Goal: Check status: Check status

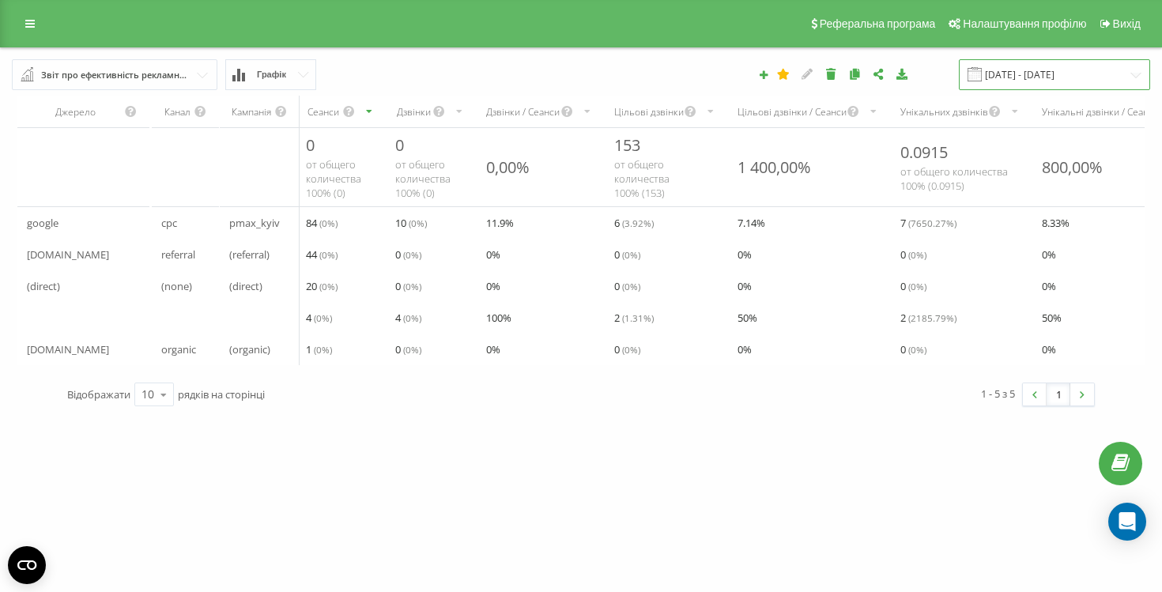
click at [1019, 82] on input "[DATE] - [DATE]" at bounding box center [1054, 74] width 191 height 31
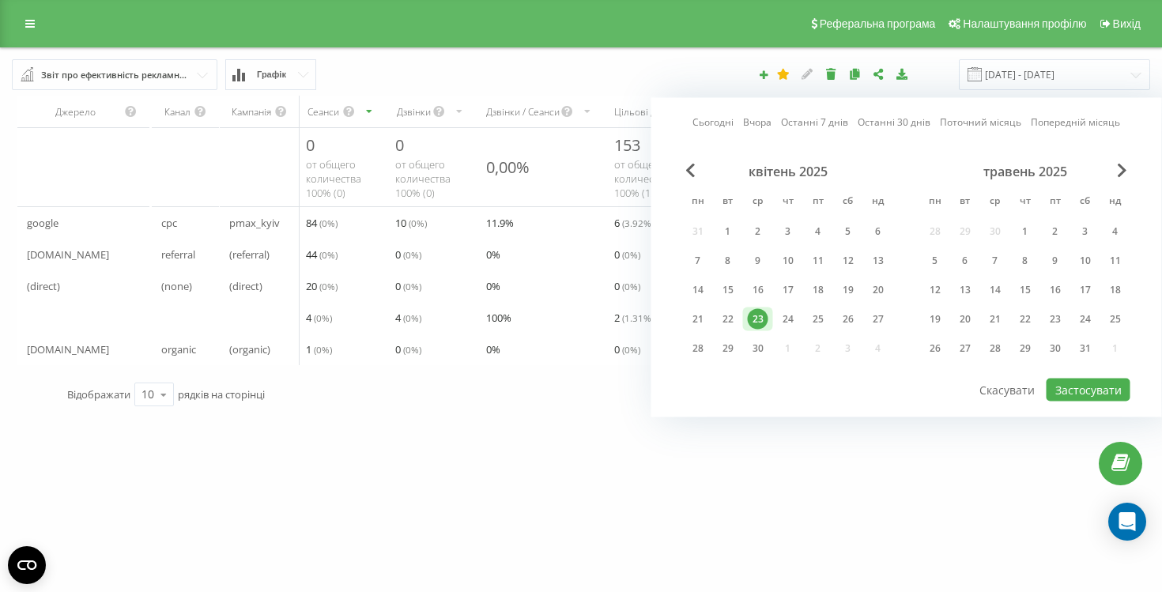
click at [723, 121] on link "Сьогодні" at bounding box center [712, 122] width 41 height 15
click at [1065, 385] on button "Застосувати" at bounding box center [1088, 390] width 84 height 23
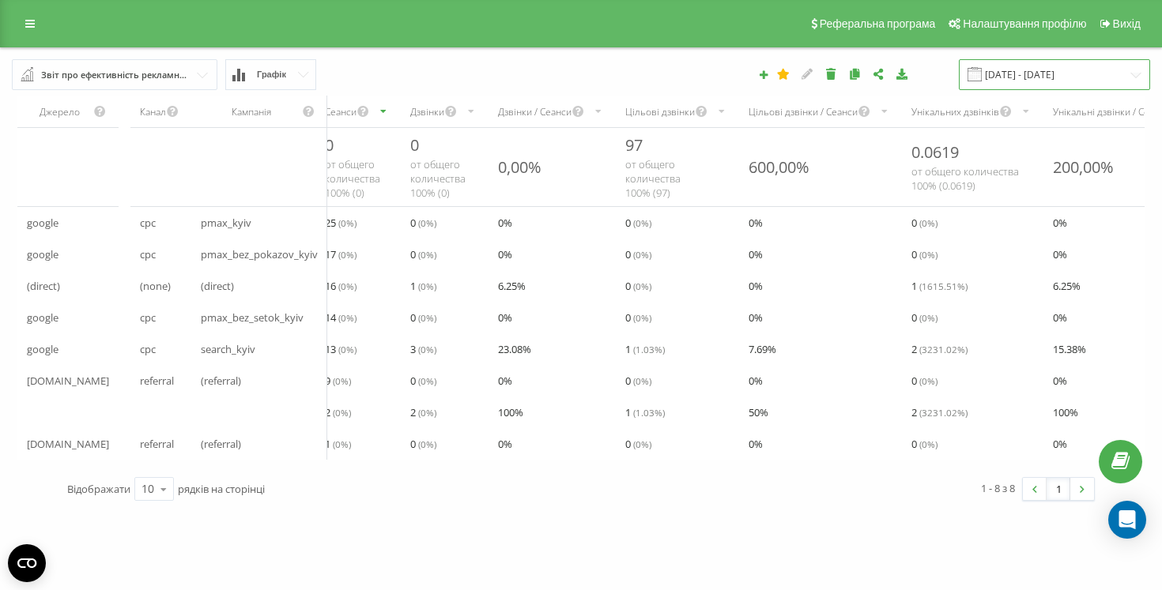
click at [1019, 77] on input "[DATE] - [DATE]" at bounding box center [1054, 74] width 191 height 31
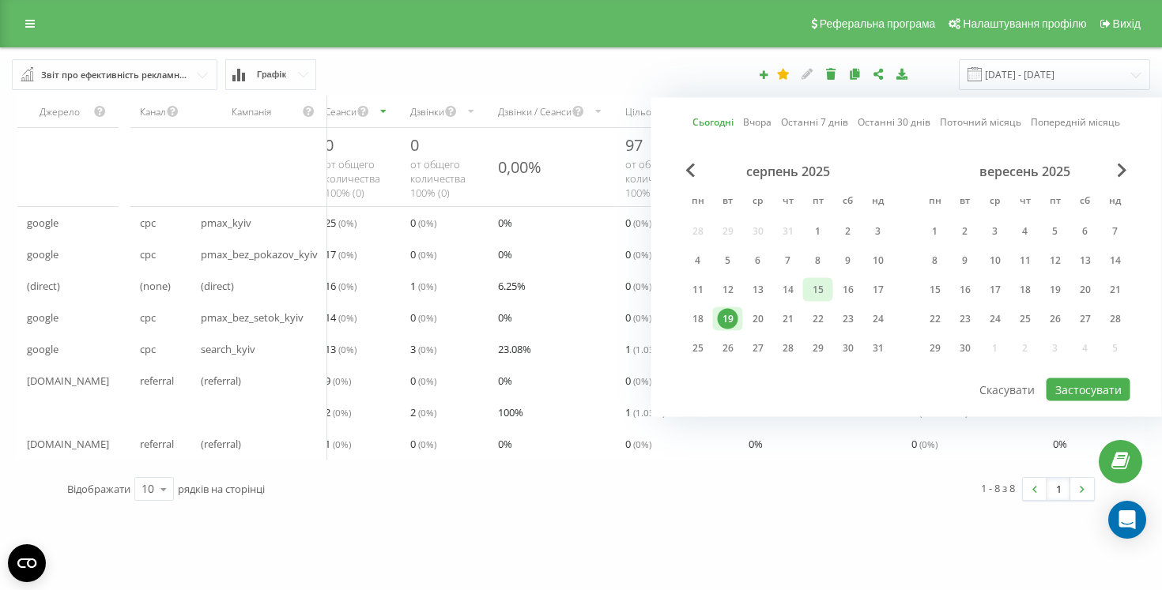
click at [827, 285] on div "15" at bounding box center [818, 290] width 21 height 21
click at [725, 309] on div "19" at bounding box center [728, 319] width 21 height 21
click at [1074, 382] on button "Застосувати" at bounding box center [1088, 390] width 84 height 23
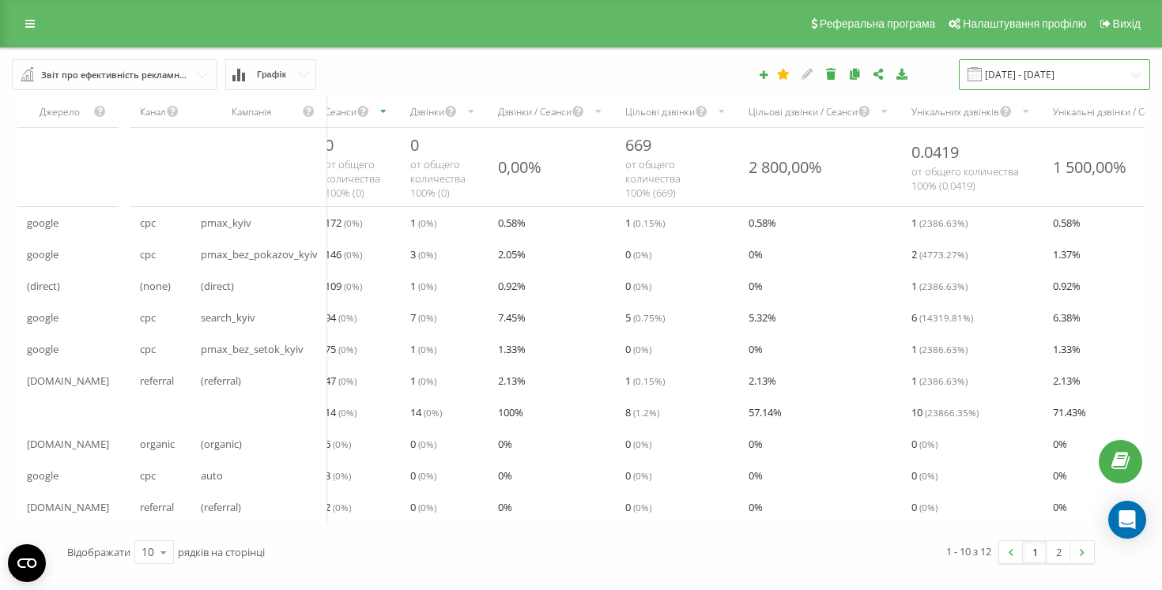
click at [1031, 68] on input "[DATE] - [DATE]" at bounding box center [1054, 74] width 191 height 31
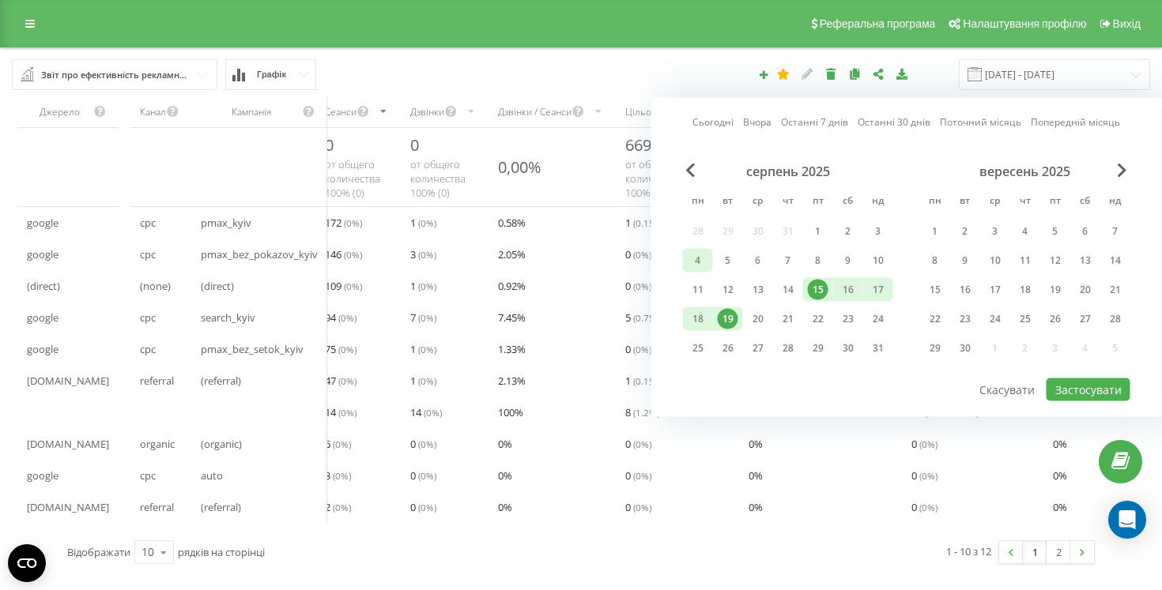
click at [704, 257] on div "4" at bounding box center [698, 261] width 21 height 21
click at [883, 267] on div "10" at bounding box center [878, 261] width 21 height 21
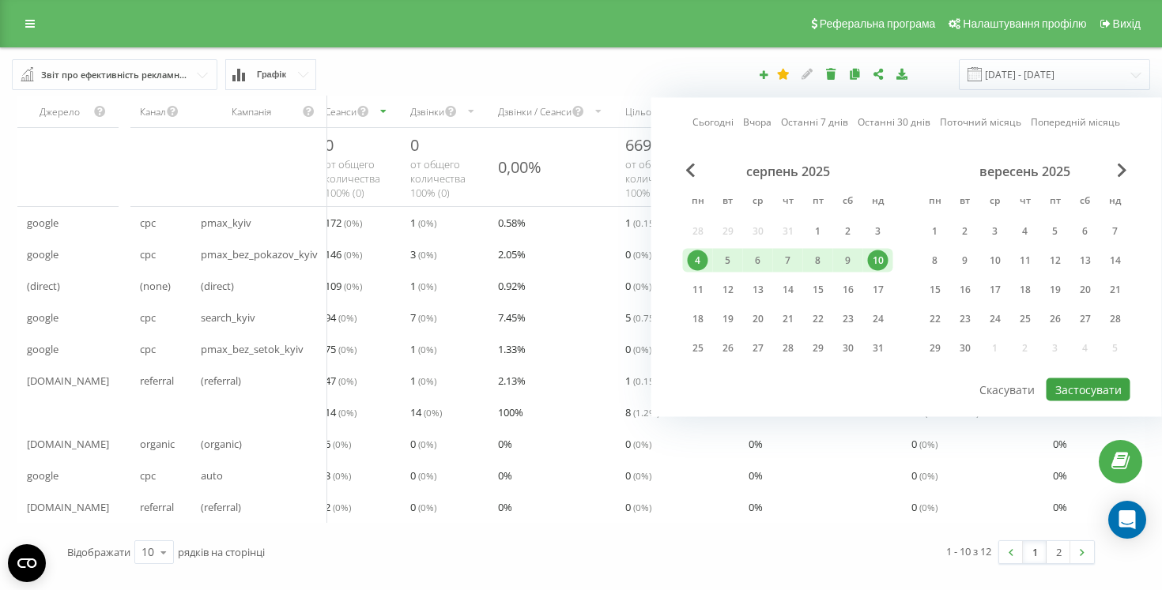
click at [1076, 383] on button "Застосувати" at bounding box center [1088, 390] width 84 height 23
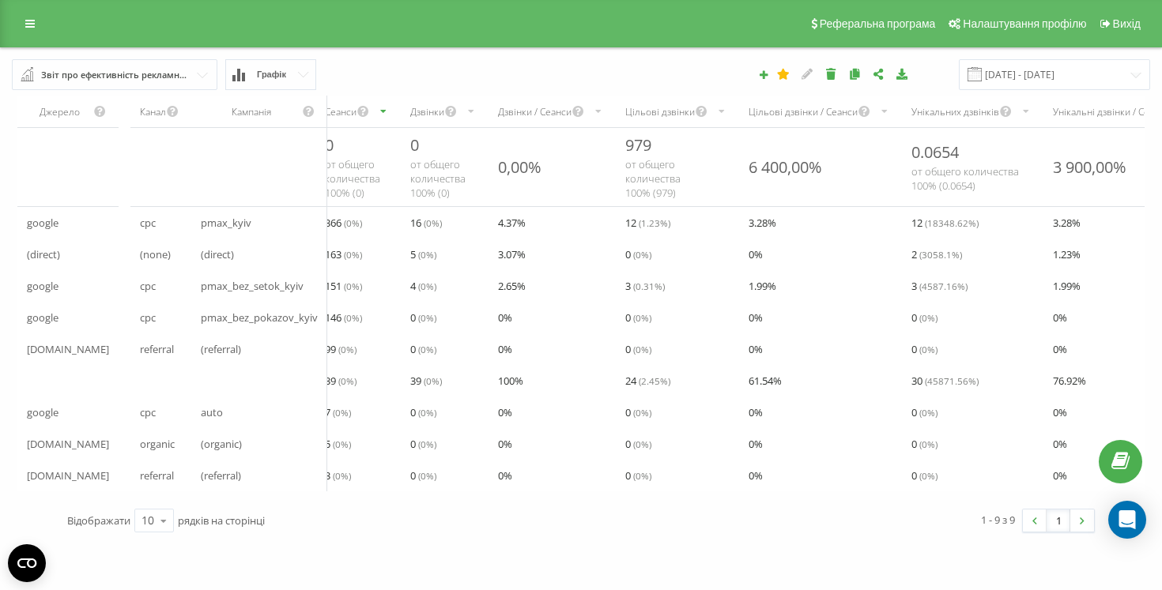
click at [354, 228] on span "366 ( 0 %)" at bounding box center [343, 222] width 37 height 19
click at [387, 224] on div "366 ( 0 %)" at bounding box center [357, 223] width 85 height 32
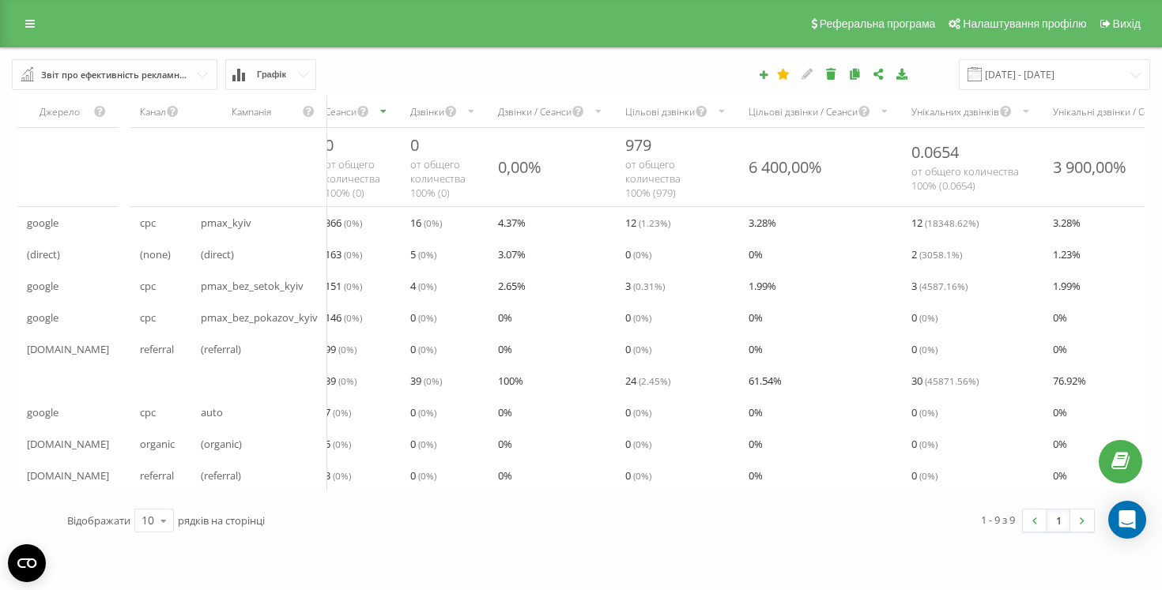
click at [387, 224] on div "366 ( 0 %)" at bounding box center [357, 223] width 85 height 32
click at [361, 231] on span "366 ( 0 %)" at bounding box center [343, 222] width 37 height 19
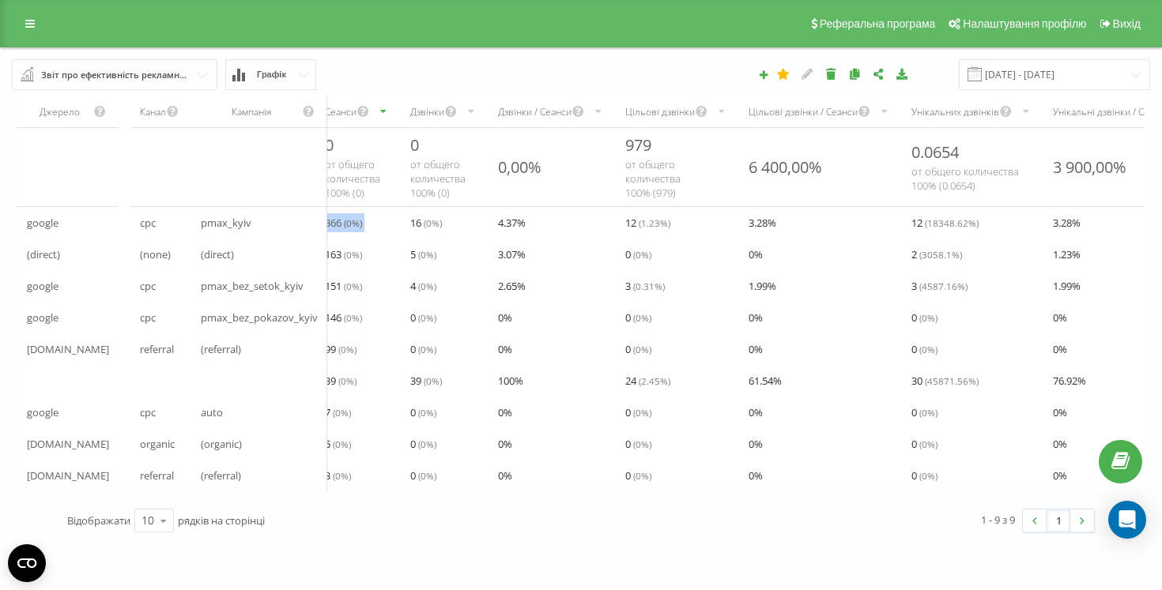
click at [341, 230] on span "366 ( 0 %)" at bounding box center [343, 222] width 37 height 19
click at [377, 226] on div "366 ( 0 %)" at bounding box center [357, 223] width 85 height 32
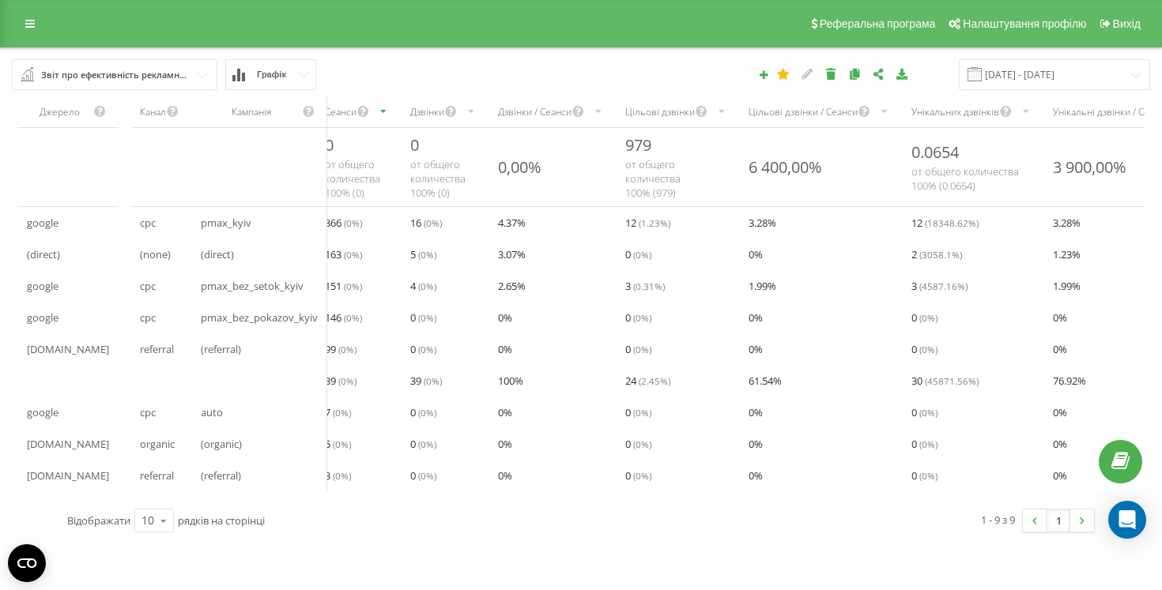
click at [377, 226] on div "366 ( 0 %)" at bounding box center [357, 223] width 85 height 32
click at [328, 218] on div "366 ( 0 %)" at bounding box center [357, 223] width 85 height 32
click at [351, 219] on span "366 ( 0 %)" at bounding box center [343, 222] width 37 height 19
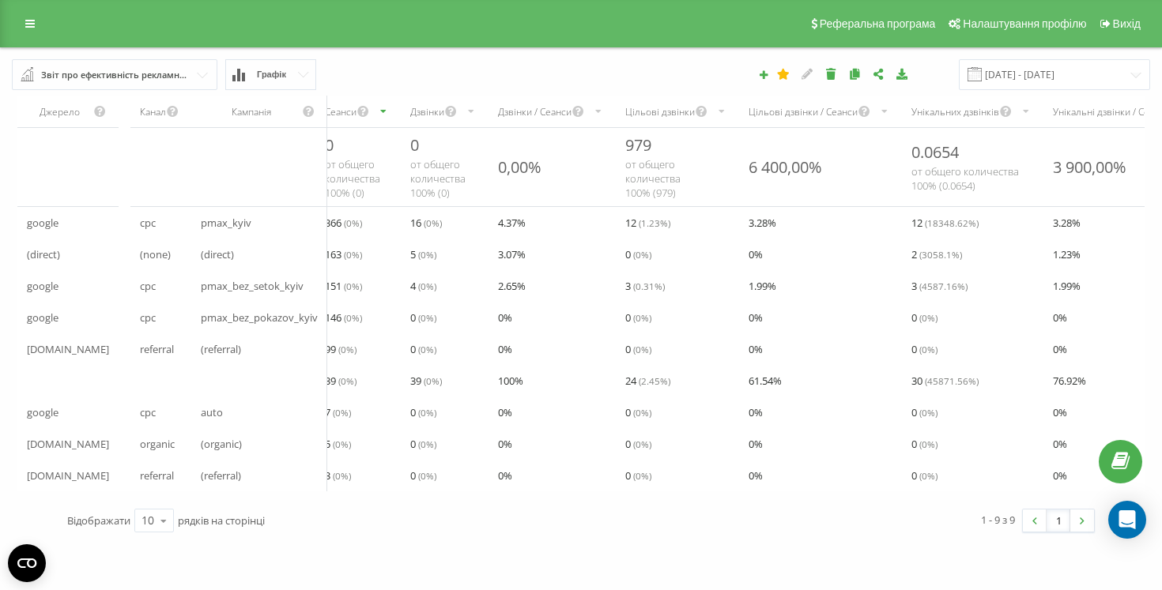
click at [351, 219] on span "366 ( 0 %)" at bounding box center [343, 222] width 37 height 19
click at [353, 227] on span "366 ( 0 %)" at bounding box center [343, 222] width 37 height 19
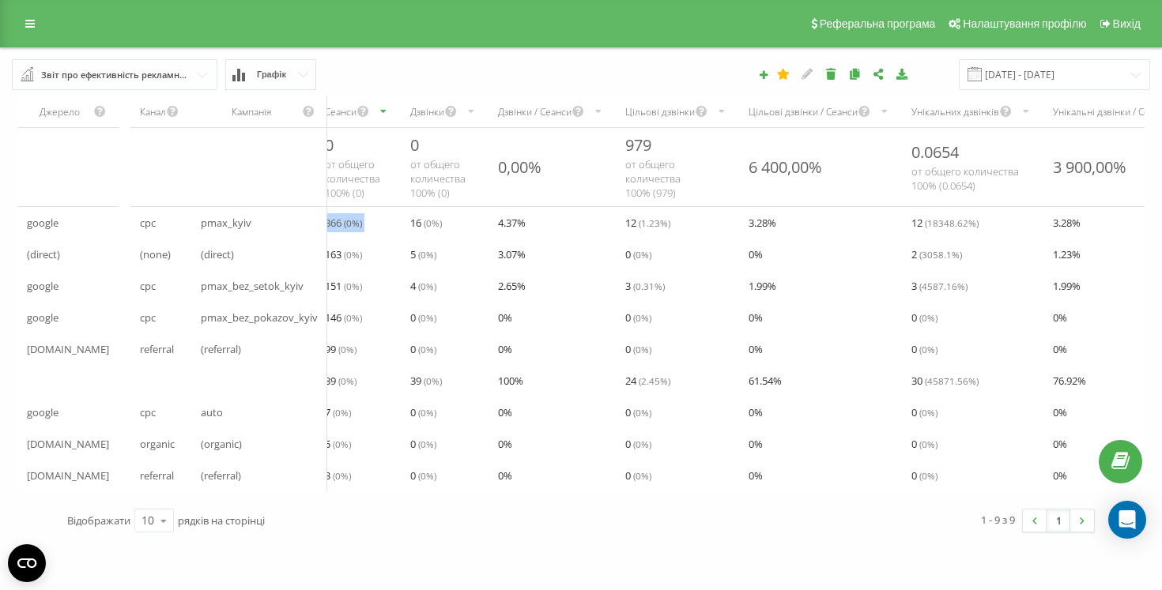
click at [361, 227] on span "( 0 %)" at bounding box center [353, 223] width 18 height 13
click at [346, 232] on span "366 ( 0 %)" at bounding box center [343, 222] width 37 height 19
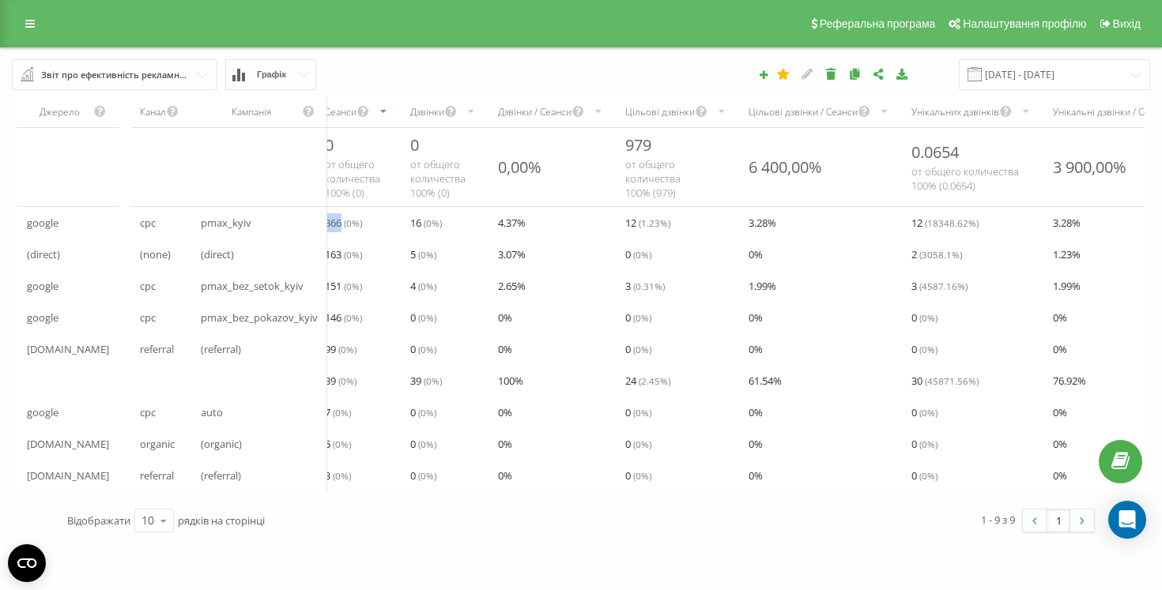
click at [346, 232] on span "366 ( 0 %)" at bounding box center [343, 222] width 37 height 19
click at [352, 231] on span "366 ( 0 %)" at bounding box center [343, 222] width 37 height 19
click at [356, 230] on span "366 ( 0 %)" at bounding box center [343, 222] width 37 height 19
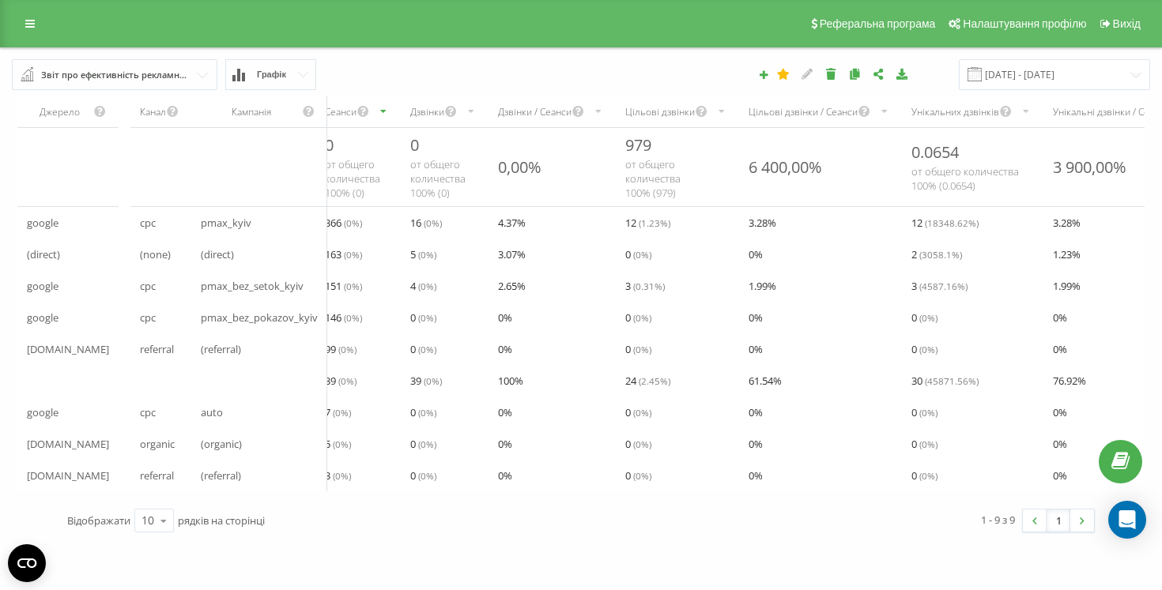
click at [356, 230] on span "366 ( 0 %)" at bounding box center [343, 222] width 37 height 19
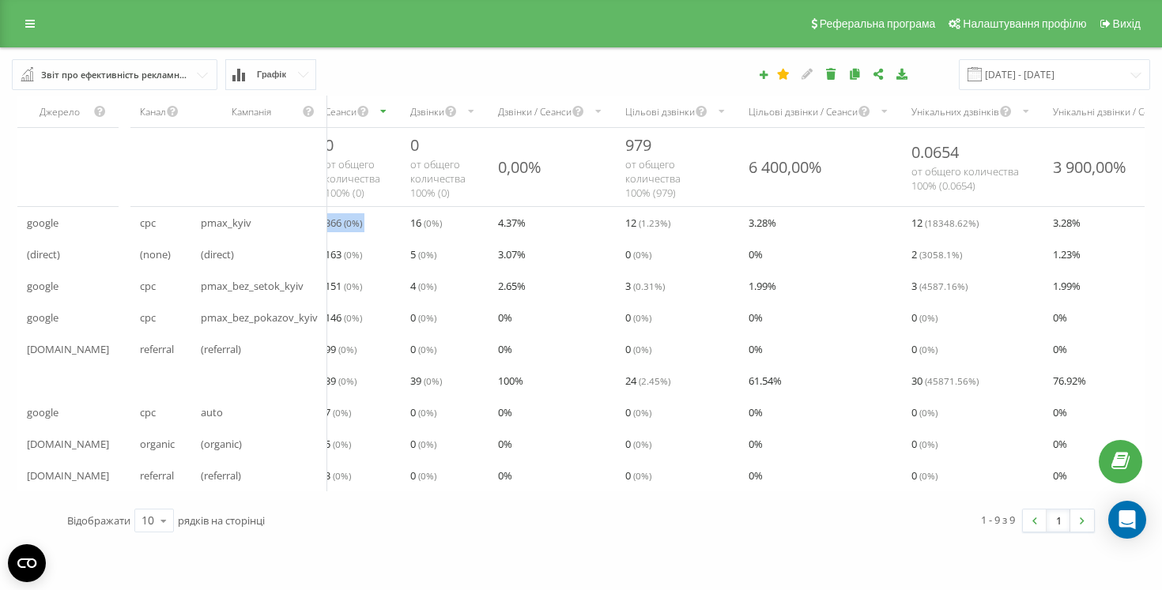
click at [401, 273] on div "151 ( 0 %)" at bounding box center [357, 286] width 85 height 32
click at [1027, 78] on input "[DATE] - [DATE]" at bounding box center [1054, 74] width 191 height 31
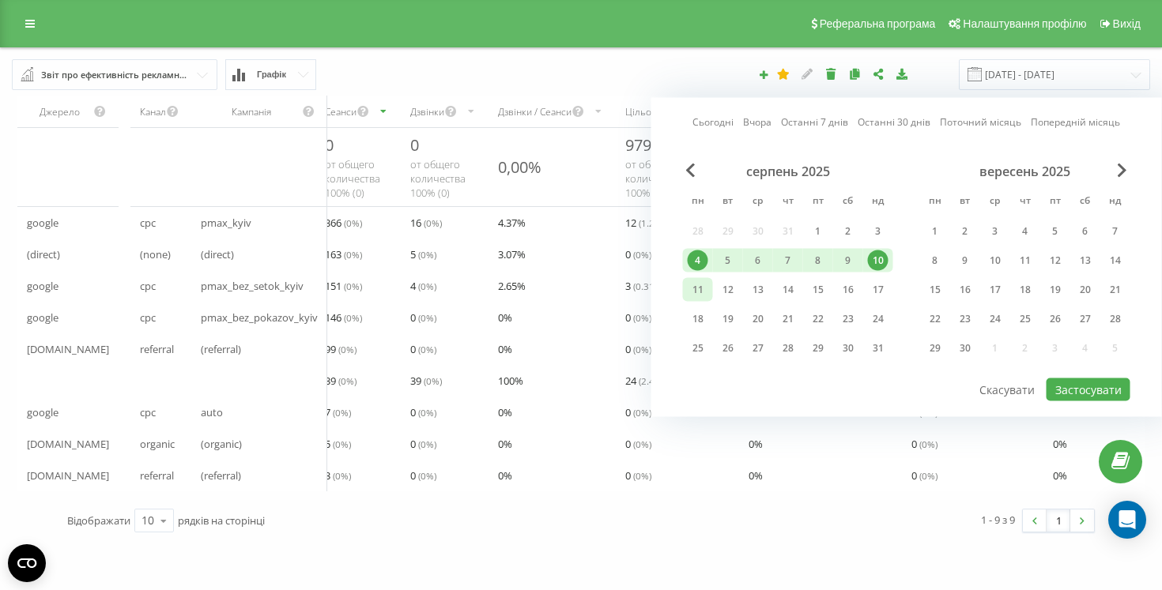
click at [704, 285] on div "11" at bounding box center [698, 290] width 21 height 21
click at [869, 285] on div "17" at bounding box center [878, 290] width 21 height 21
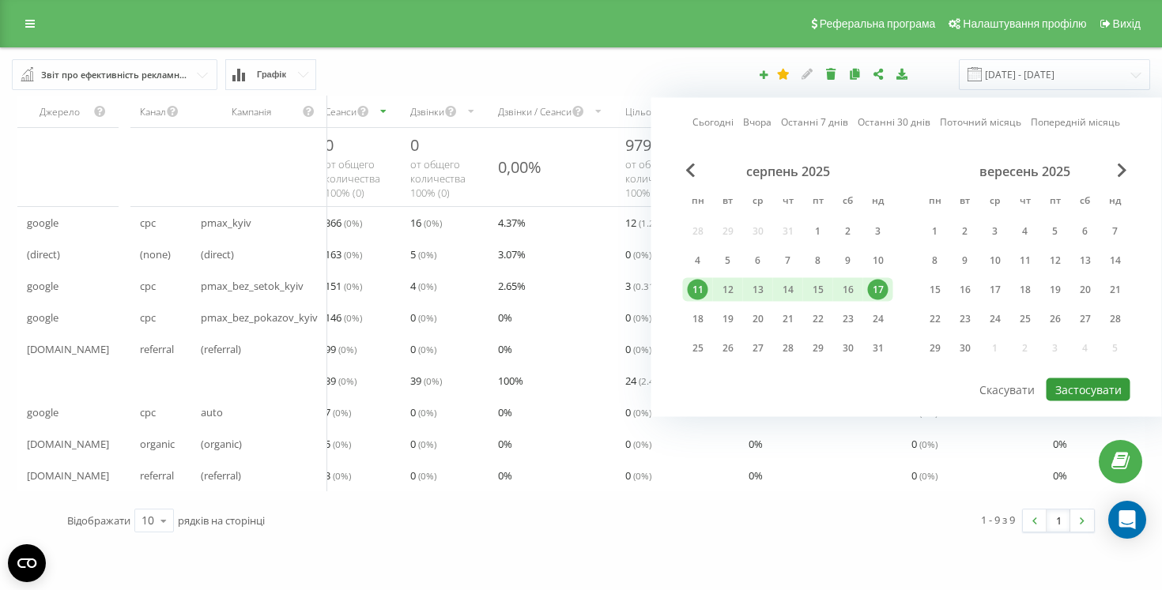
click at [1072, 384] on button "Застосувати" at bounding box center [1088, 390] width 84 height 23
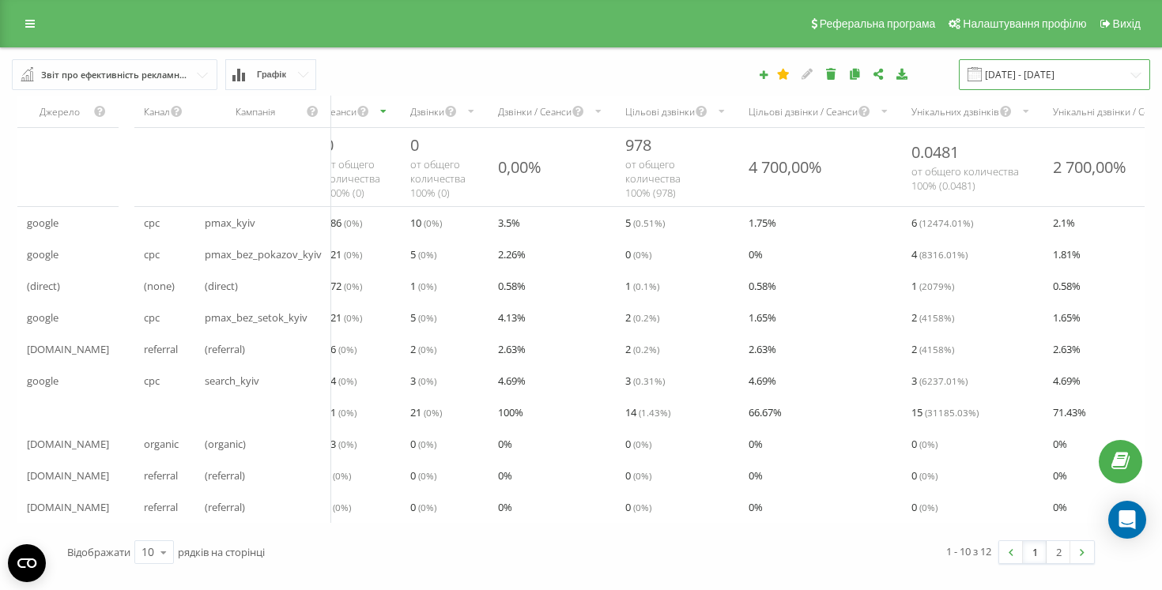
click at [1089, 69] on input "[DATE] - [DATE]" at bounding box center [1054, 74] width 191 height 31
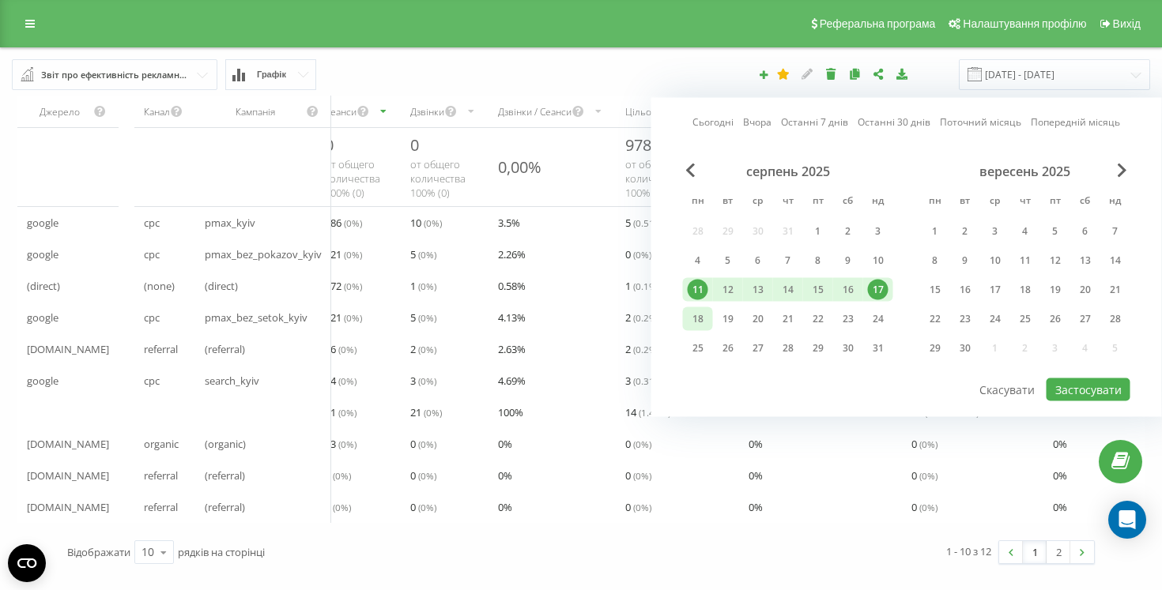
click at [693, 318] on div "18" at bounding box center [698, 319] width 21 height 21
click at [725, 318] on div "19" at bounding box center [728, 319] width 21 height 21
click at [1079, 390] on button "Застосувати" at bounding box center [1088, 390] width 84 height 23
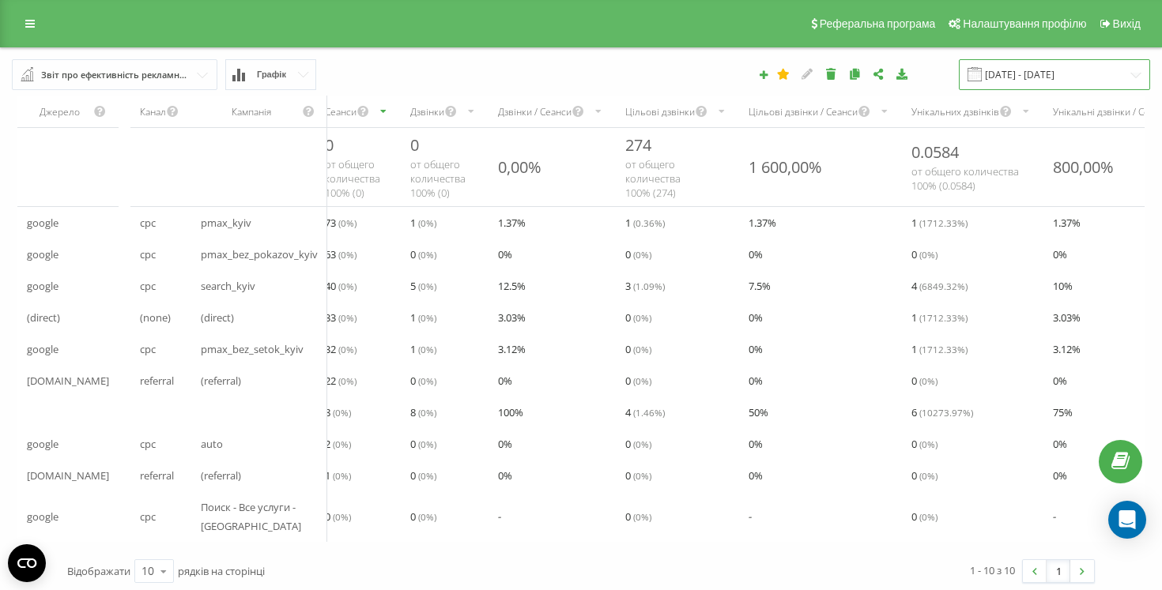
click at [1075, 70] on input "[DATE] - [DATE]" at bounding box center [1054, 74] width 191 height 31
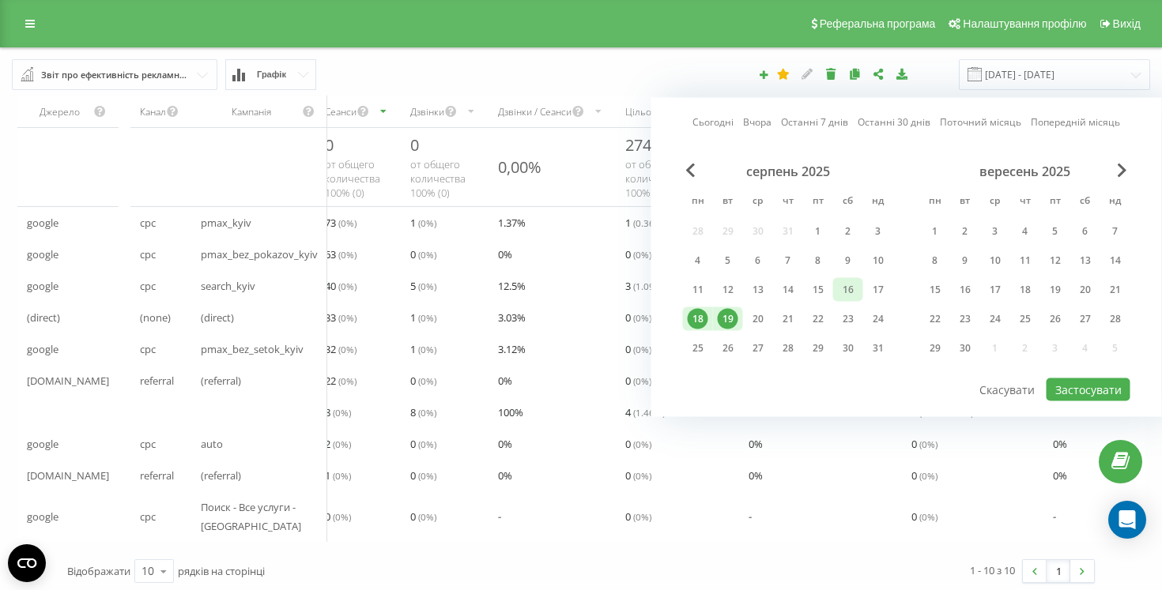
click at [853, 298] on div "16" at bounding box center [848, 290] width 21 height 21
click at [726, 320] on div "19" at bounding box center [728, 319] width 21 height 21
click at [1092, 388] on button "Застосувати" at bounding box center [1088, 390] width 84 height 23
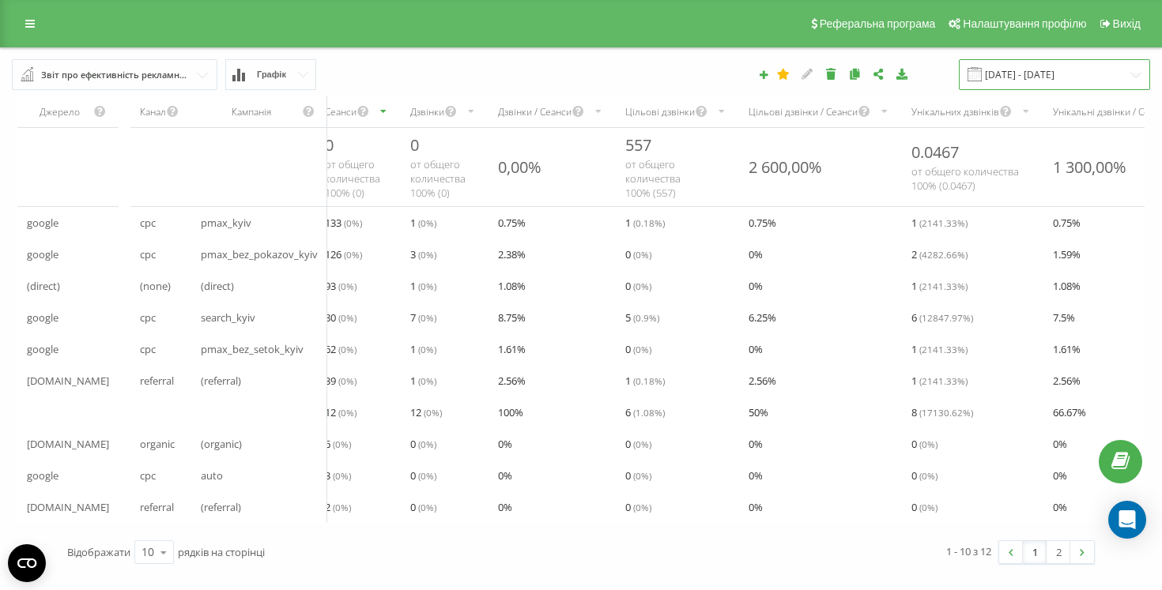
click at [1024, 72] on input "[DATE] - [DATE]" at bounding box center [1054, 74] width 191 height 31
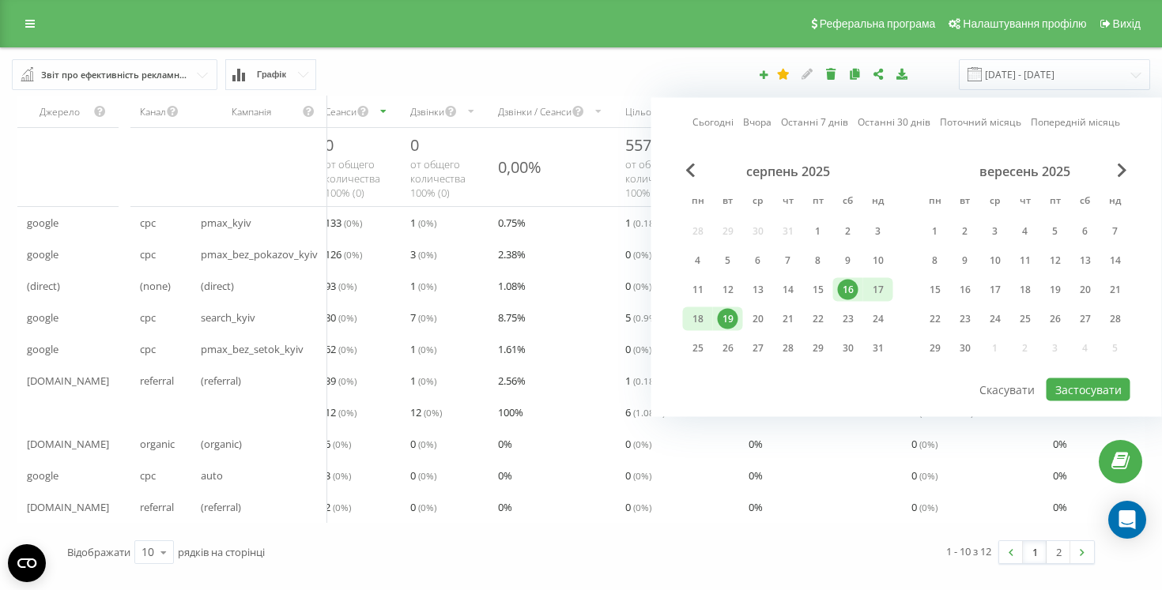
click at [731, 75] on div "[DATE] - [DATE] Сьогодні Вчора Останні 7 днів Останні 30 днів Поточний місяць П…" at bounding box center [799, 74] width 726 height 31
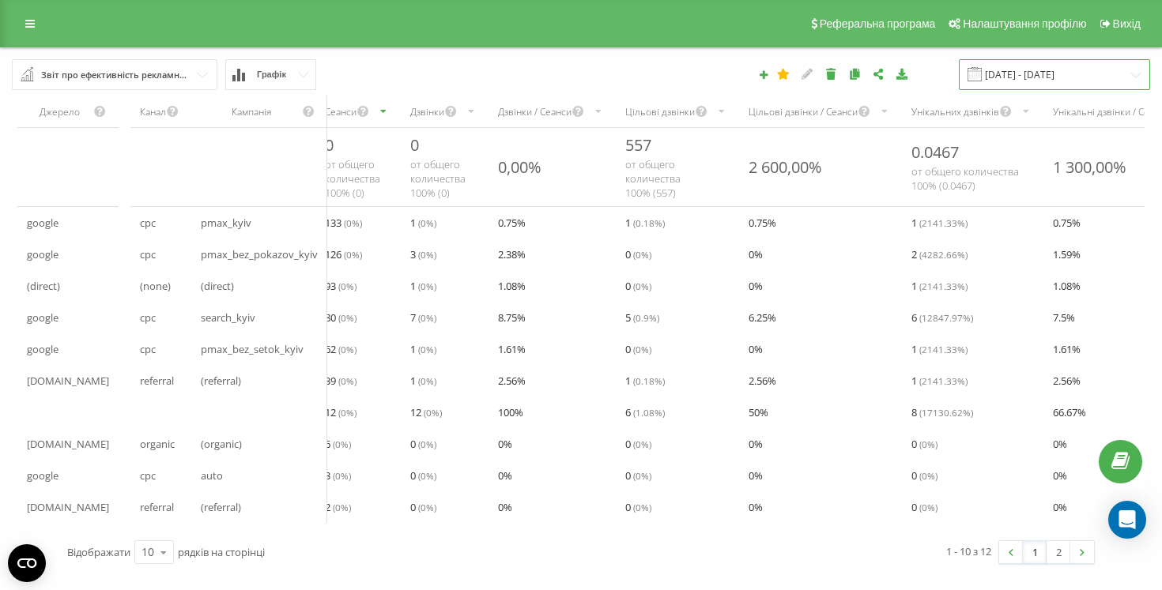
click at [1014, 76] on input "[DATE] - [DATE]" at bounding box center [1054, 74] width 191 height 31
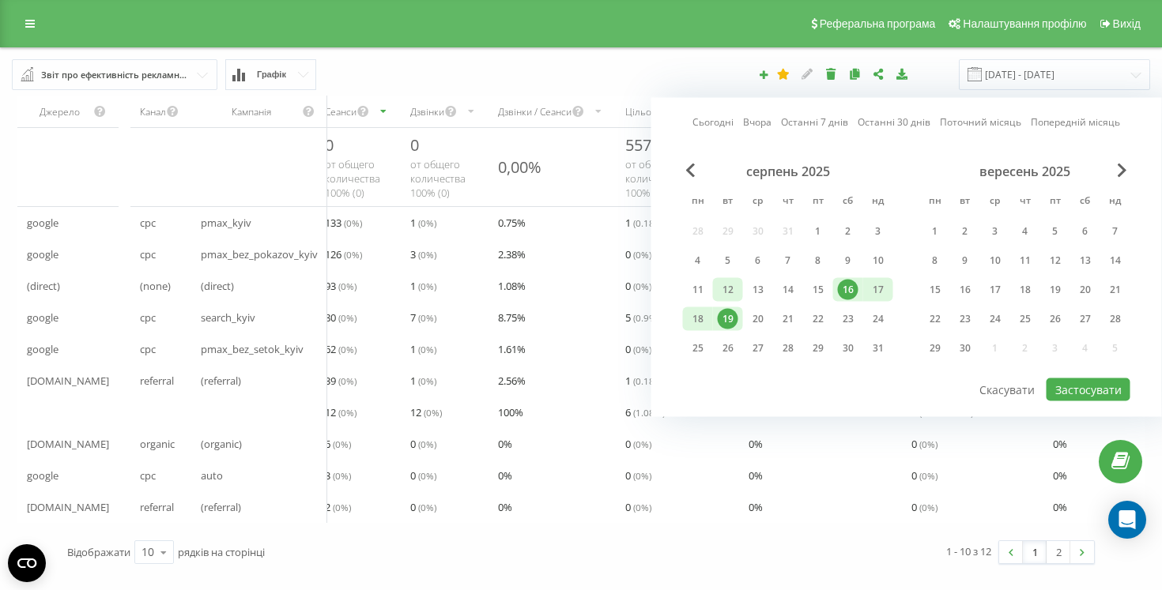
click at [713, 293] on div "12" at bounding box center [728, 290] width 30 height 24
click at [700, 290] on div "11" at bounding box center [698, 290] width 21 height 21
click at [870, 292] on div "17" at bounding box center [878, 290] width 21 height 21
click at [1087, 386] on button "Застосувати" at bounding box center [1088, 390] width 84 height 23
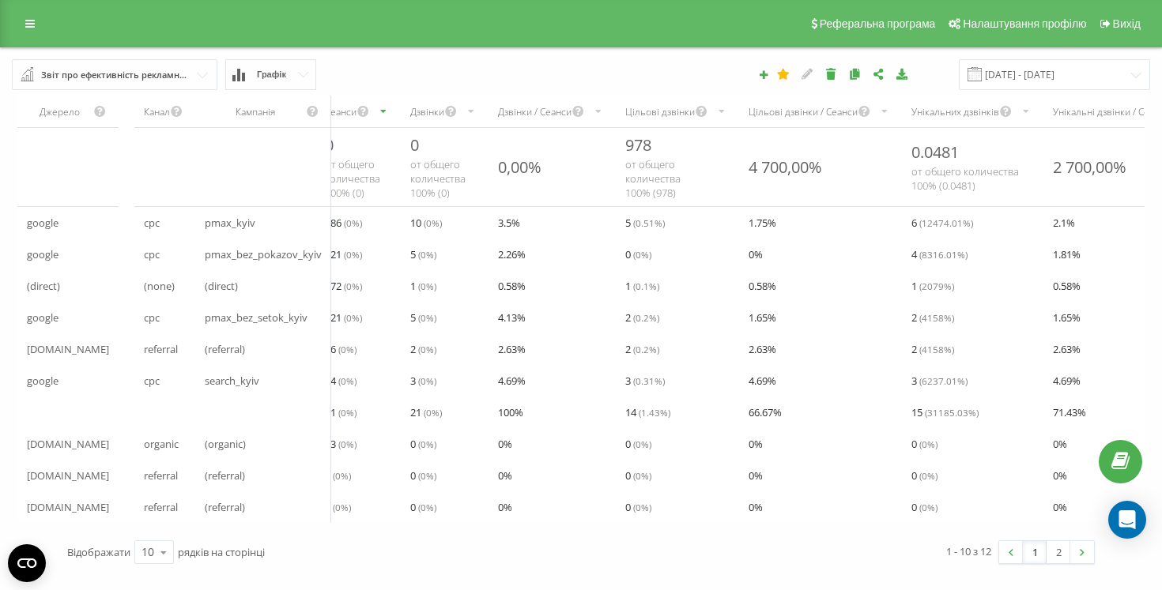
click at [982, 77] on span at bounding box center [974, 74] width 14 height 14
click at [1042, 83] on input "[DATE] - [DATE]" at bounding box center [1054, 74] width 191 height 31
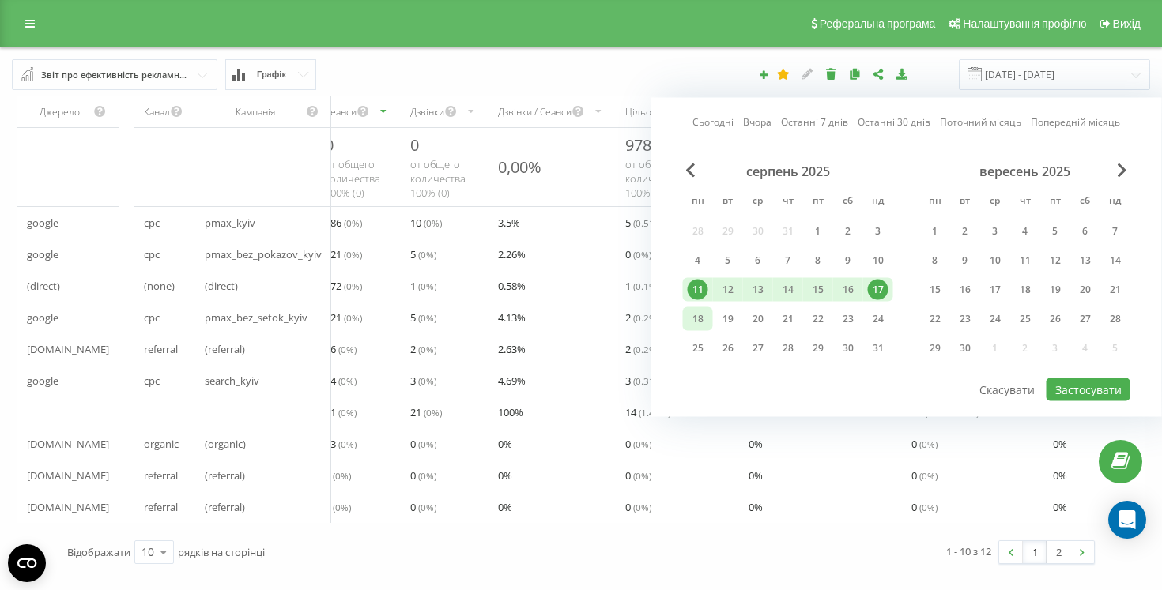
click at [703, 312] on div "18" at bounding box center [698, 319] width 21 height 21
click at [724, 315] on div "19" at bounding box center [728, 319] width 21 height 21
click at [1090, 390] on button "Застосувати" at bounding box center [1088, 390] width 84 height 23
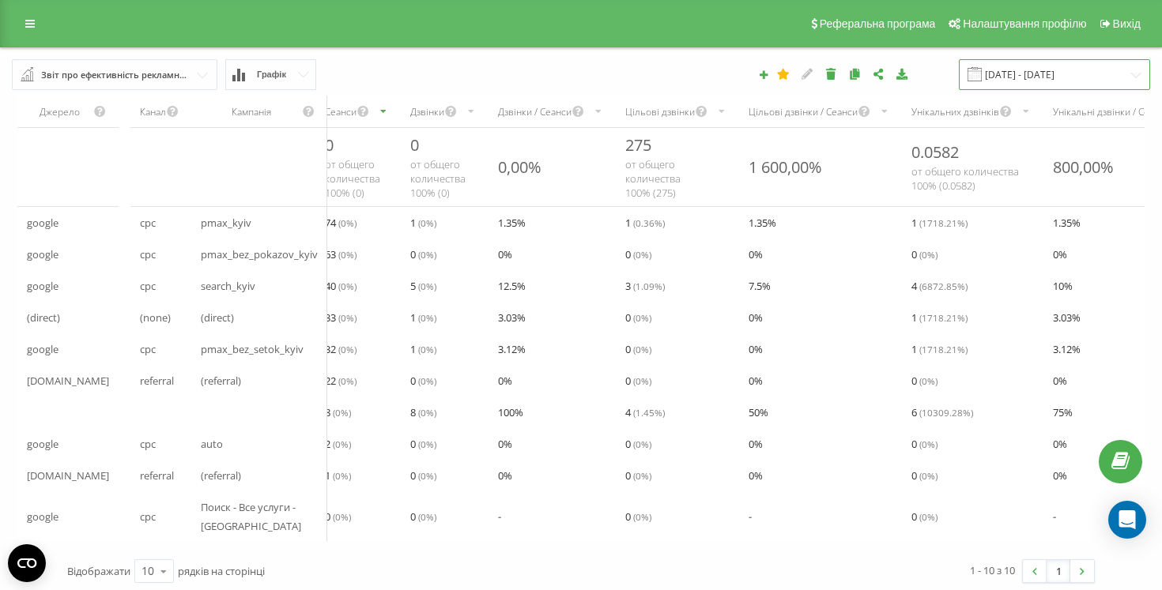
click at [1050, 71] on input "[DATE] - [DATE]" at bounding box center [1054, 74] width 191 height 31
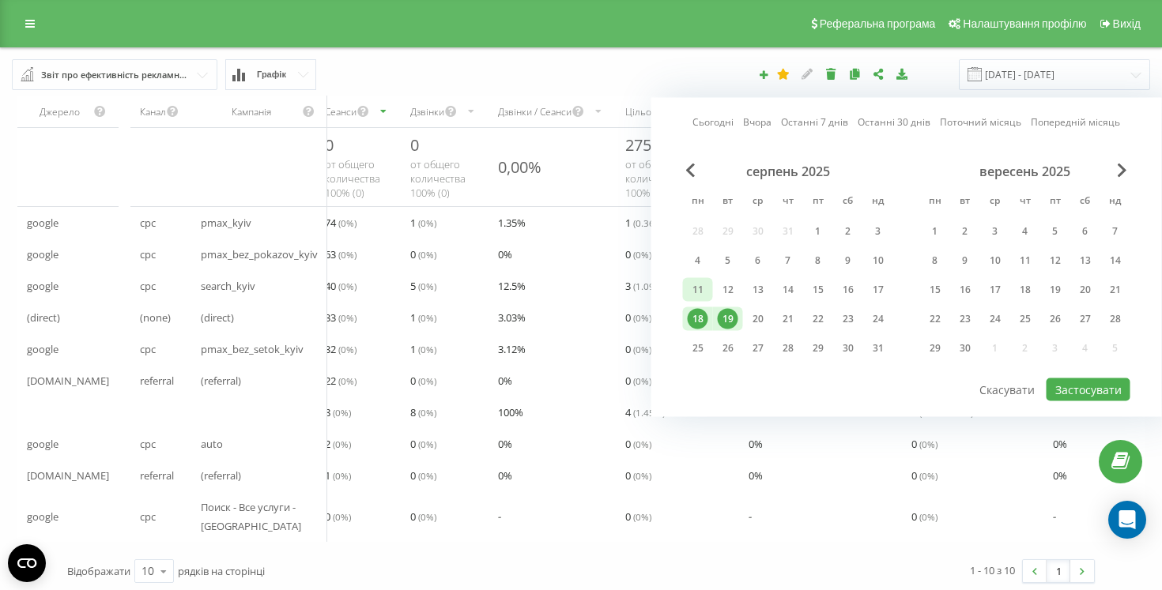
click at [691, 290] on div "11" at bounding box center [698, 290] width 21 height 21
click at [869, 288] on div "17" at bounding box center [878, 290] width 21 height 21
click at [1094, 393] on button "Застосувати" at bounding box center [1088, 390] width 84 height 23
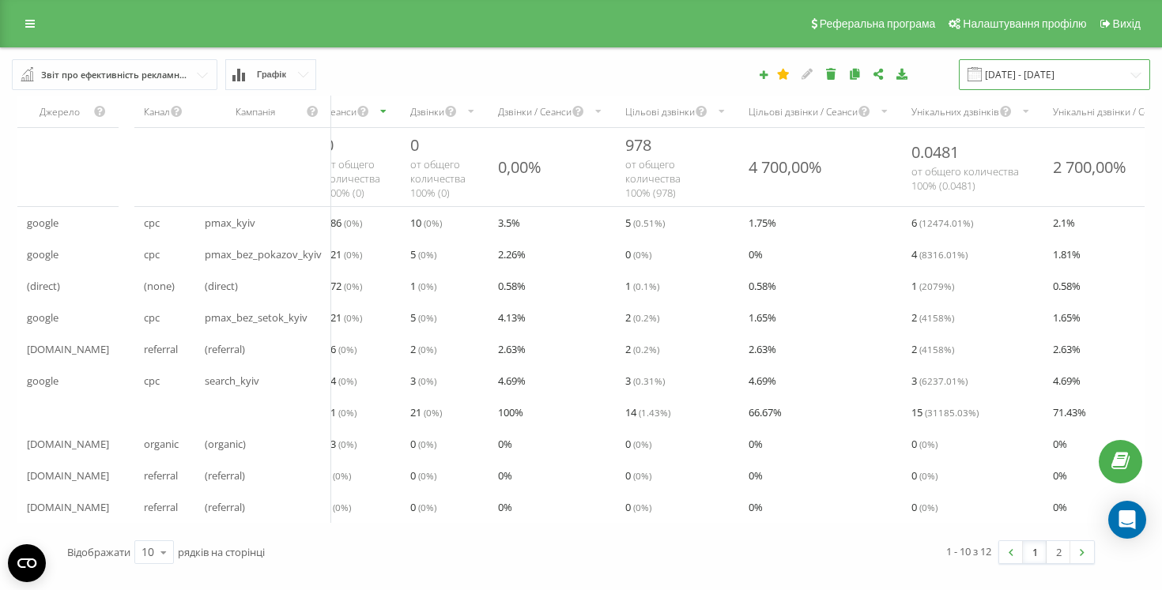
click at [1105, 78] on input "[DATE] - [DATE]" at bounding box center [1054, 74] width 191 height 31
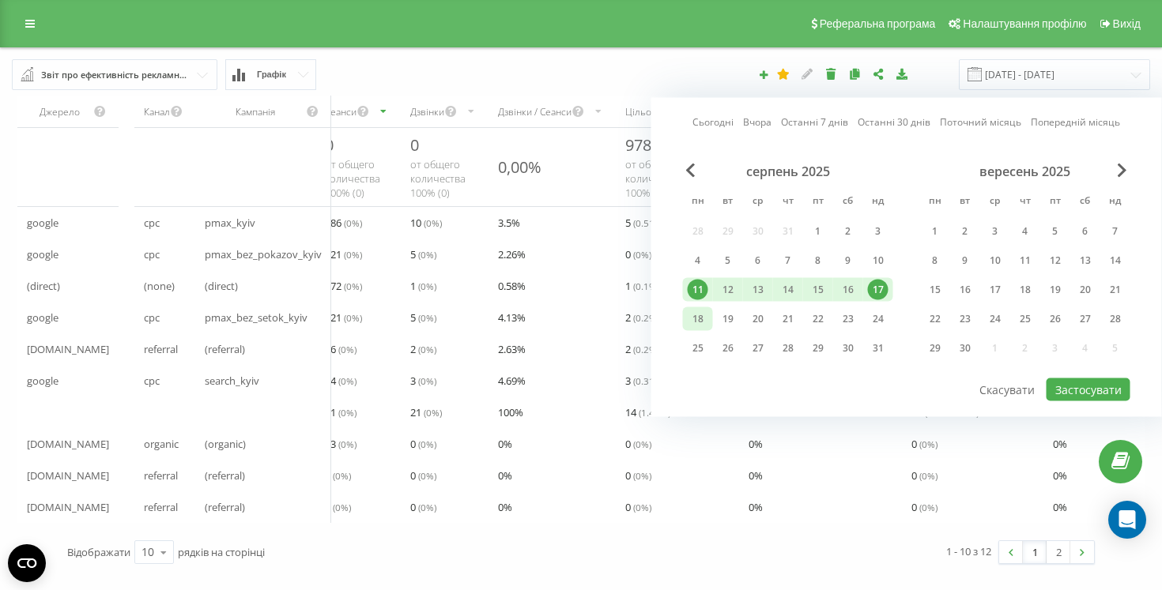
click at [696, 314] on div "18" at bounding box center [698, 319] width 21 height 21
click at [737, 317] on div "19" at bounding box center [728, 319] width 30 height 24
click at [1076, 384] on button "Застосувати" at bounding box center [1088, 390] width 84 height 23
type input "[DATE] - [DATE]"
